Goal: Find specific page/section: Find specific page/section

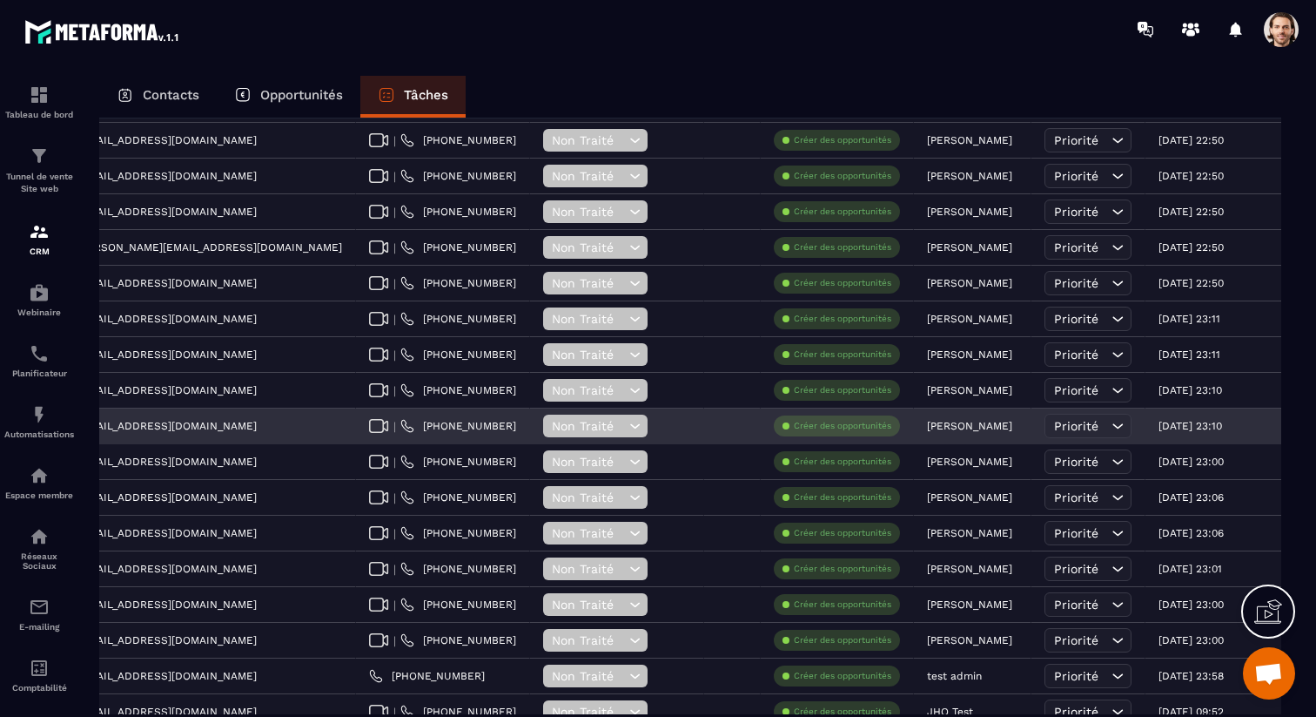
scroll to position [0, 630]
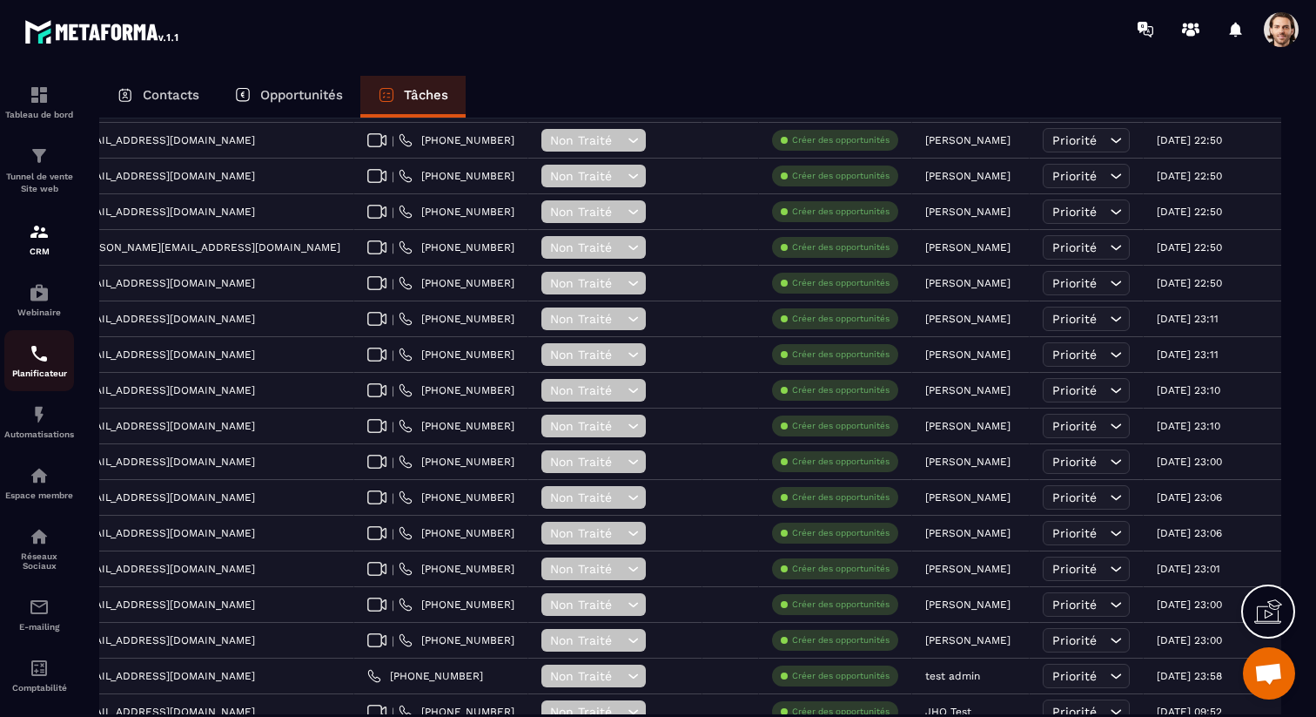
click at [41, 387] on link "Planificateur" at bounding box center [39, 360] width 70 height 61
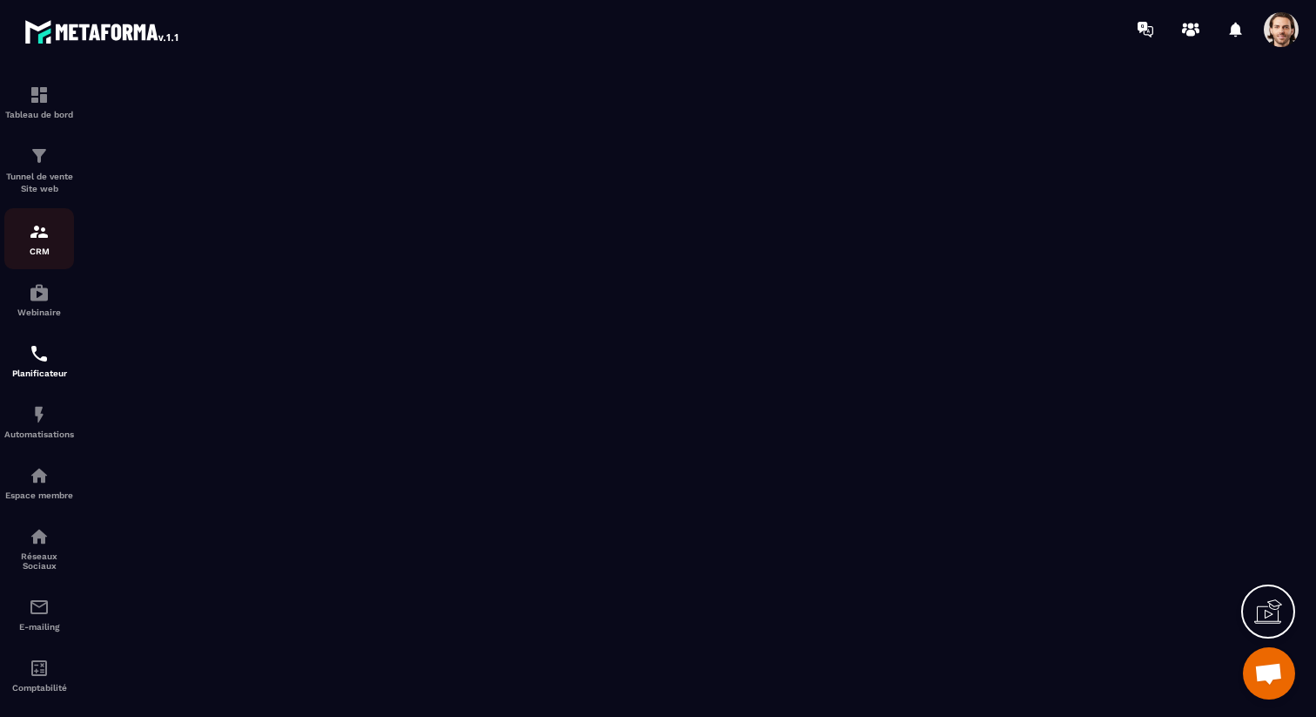
click at [33, 228] on img at bounding box center [39, 231] width 21 height 21
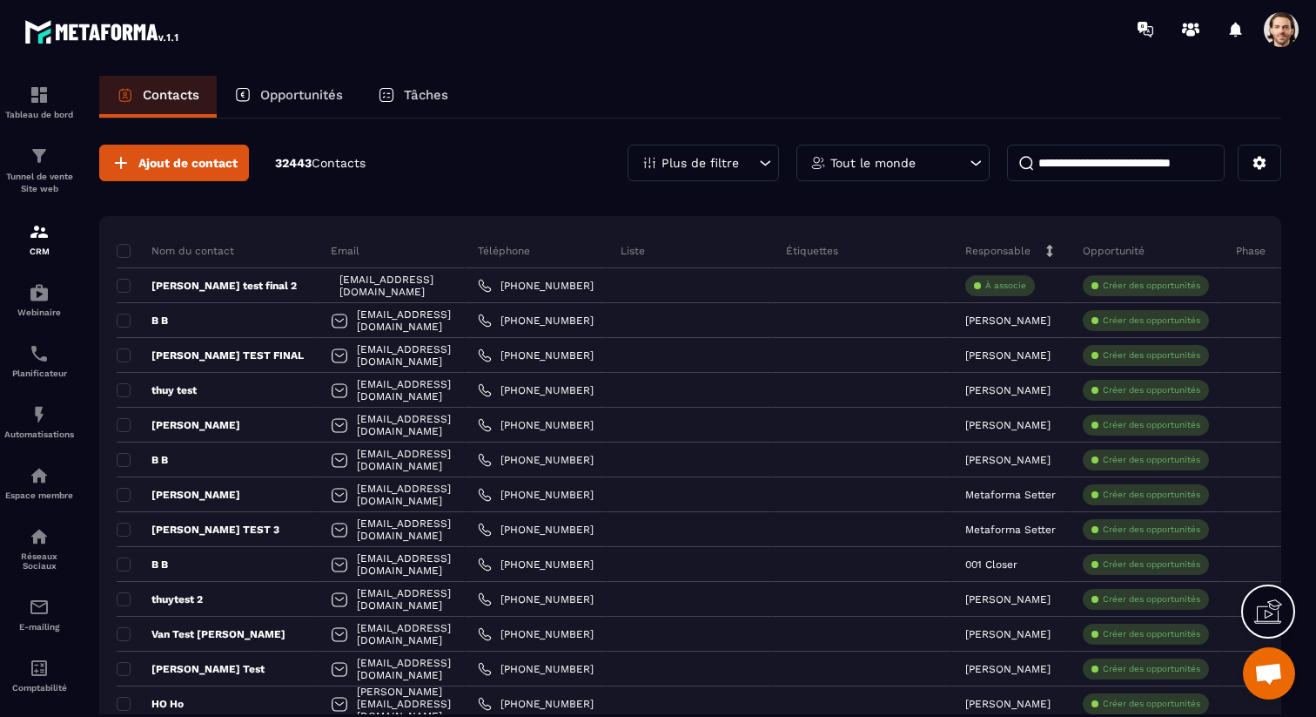
click at [452, 95] on div "Tâches" at bounding box center [412, 97] width 105 height 42
